Goal: Complete application form

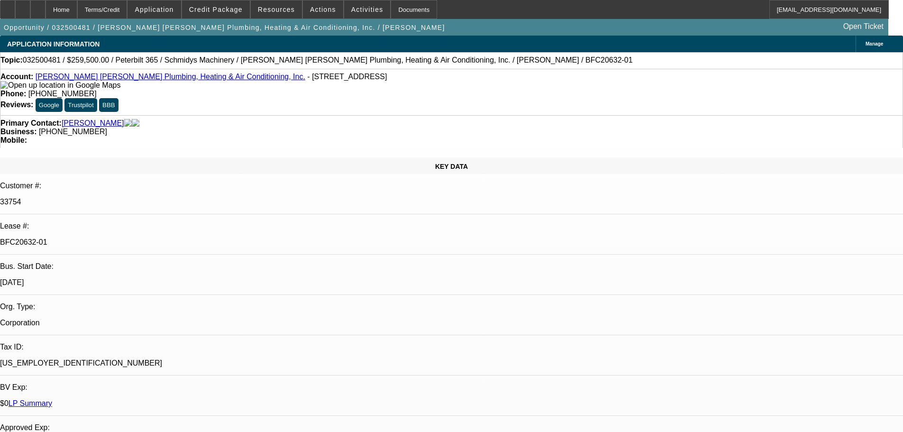
select select "0"
select select "6"
select select "0"
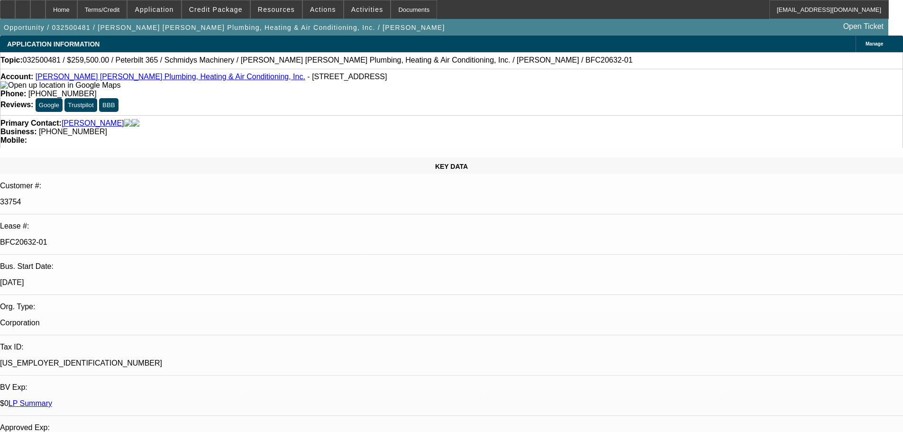
select select "0"
select select "6"
select select "0"
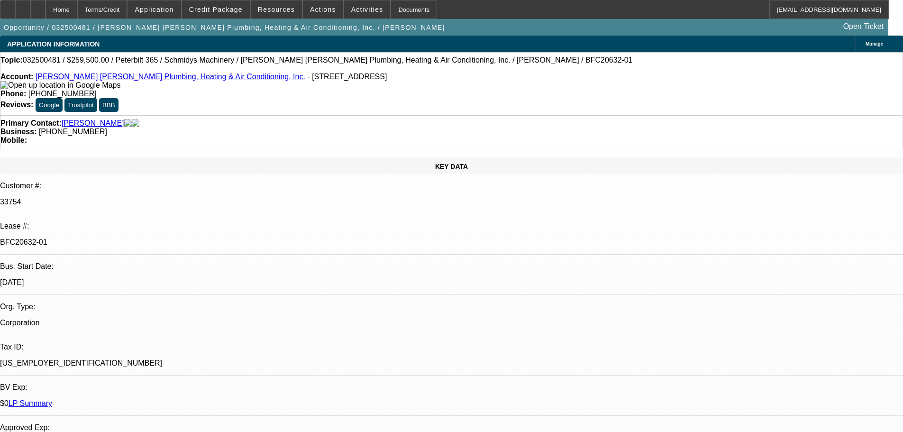
select select "0"
select select "6"
select select "0"
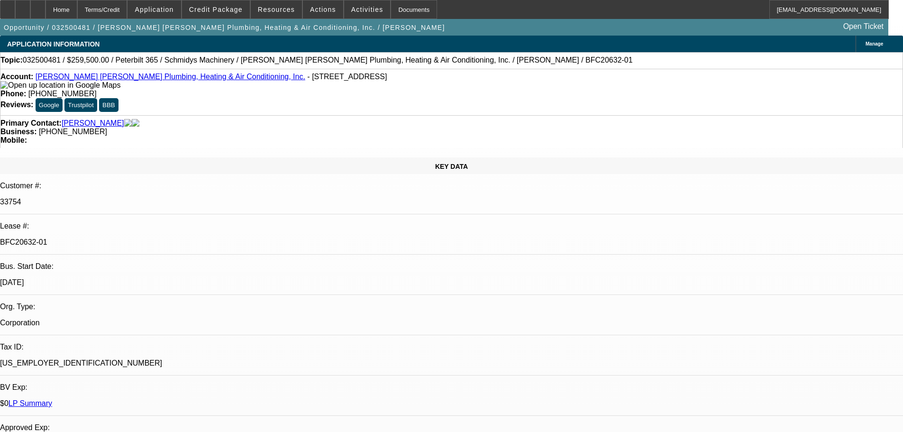
select select "6"
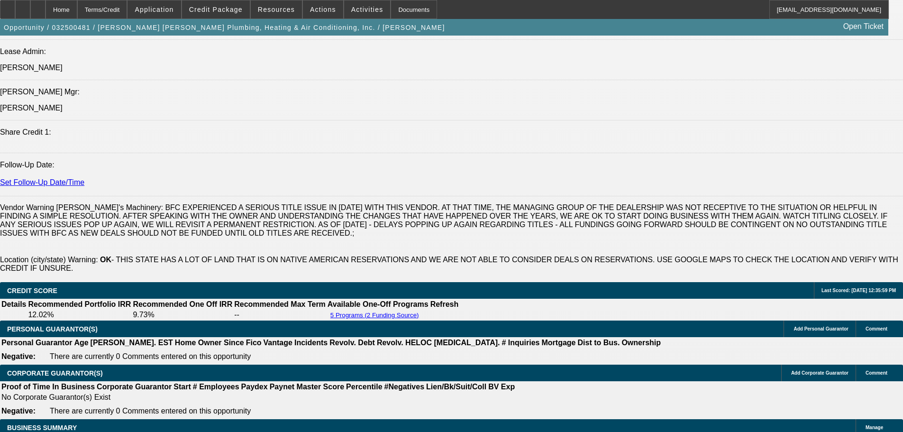
scroll to position [1279, 0]
